Goal: Task Accomplishment & Management: Complete application form

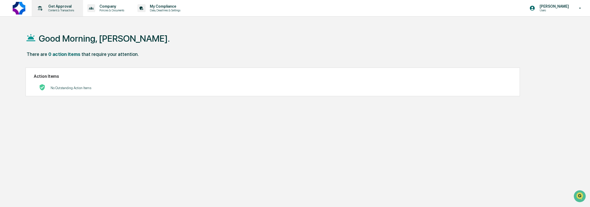
click at [68, 11] on p "Content & Transactions" at bounding box center [60, 10] width 33 height 4
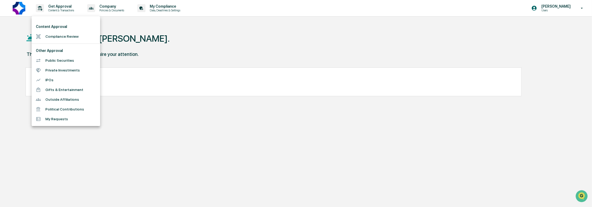
click at [73, 38] on li "Compliance Review" at bounding box center [66, 37] width 69 height 10
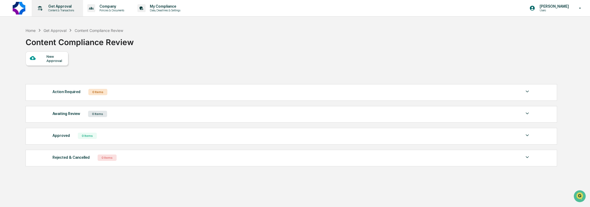
click at [64, 11] on p "Content & Transactions" at bounding box center [60, 10] width 33 height 4
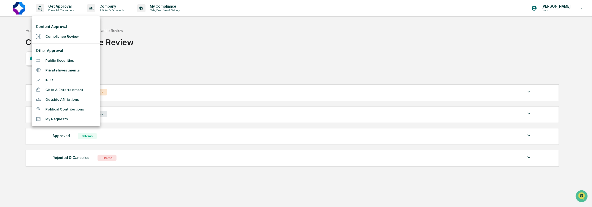
click at [60, 58] on li "Public Securities" at bounding box center [66, 61] width 69 height 10
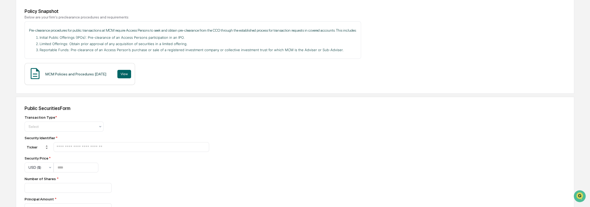
scroll to position [79, 0]
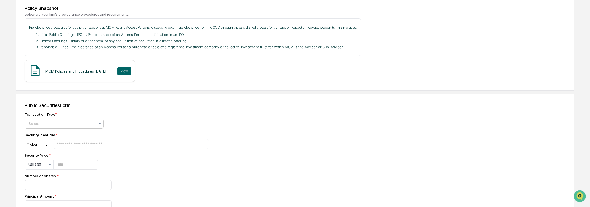
click at [75, 125] on div at bounding box center [61, 123] width 67 height 5
click at [66, 136] on div "Buy" at bounding box center [64, 137] width 79 height 11
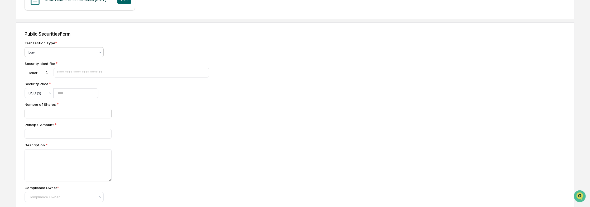
scroll to position [158, 0]
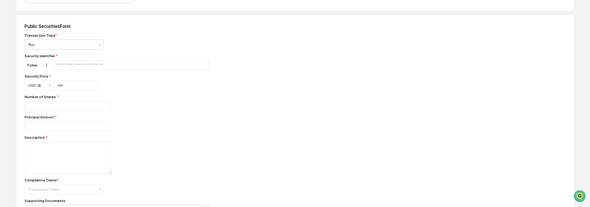
click at [75, 67] on input "text" at bounding box center [131, 64] width 151 height 5
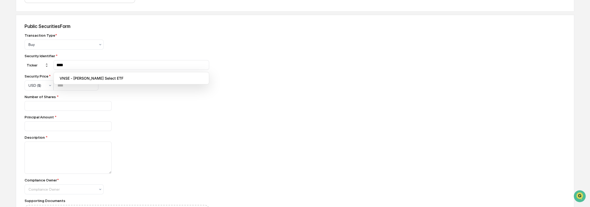
type input "****"
